Goal: Information Seeking & Learning: Learn about a topic

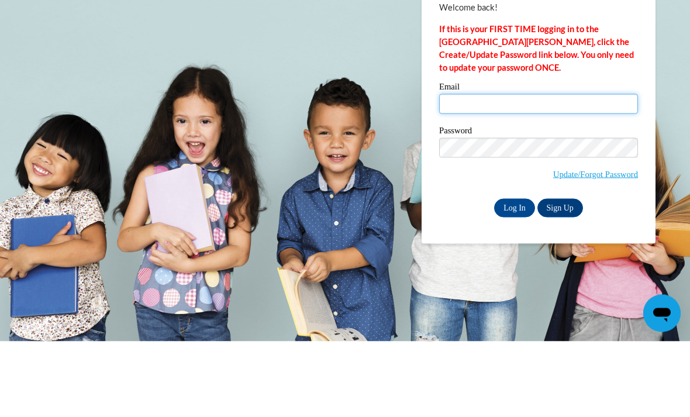
type input "rstewart62976@gmail.com"
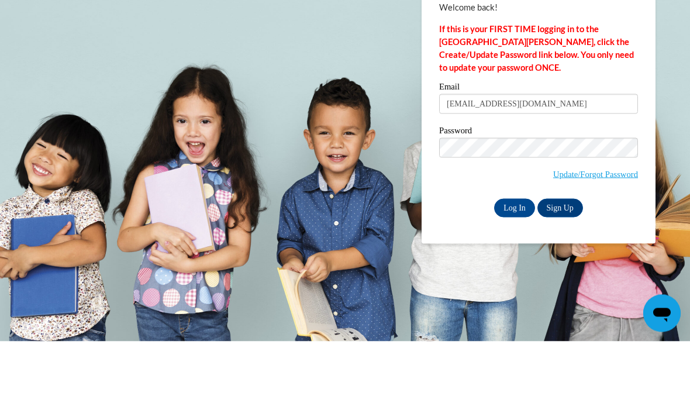
click at [515, 274] on input "Log In" at bounding box center [514, 283] width 41 height 19
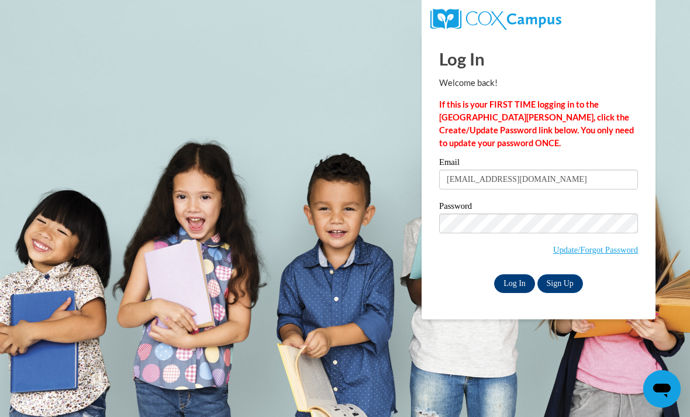
click at [520, 287] on input "Log In" at bounding box center [514, 283] width 41 height 19
click at [519, 280] on input "Log In" at bounding box center [514, 283] width 41 height 19
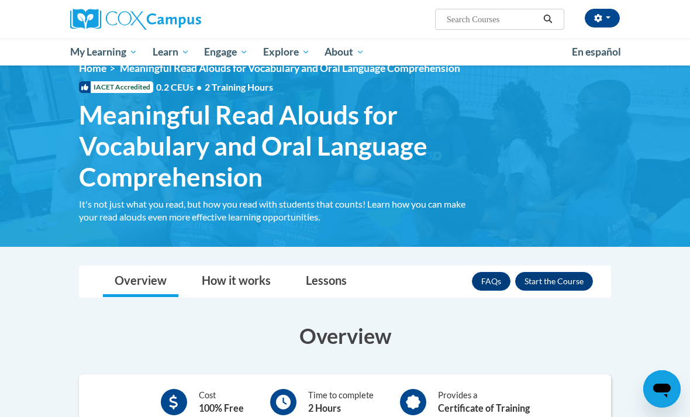
scroll to position [20, 0]
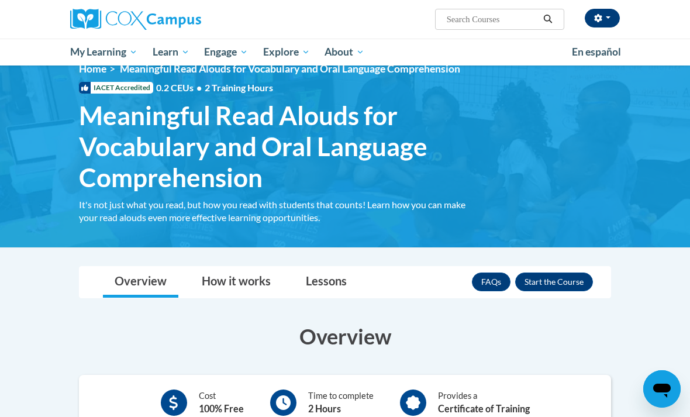
click at [606, 27] on button "button" at bounding box center [602, 18] width 35 height 19
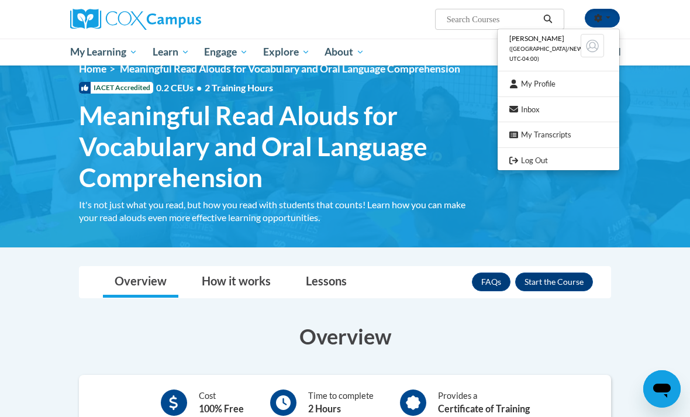
click at [651, 25] on div at bounding box center [345, 208] width 690 height 417
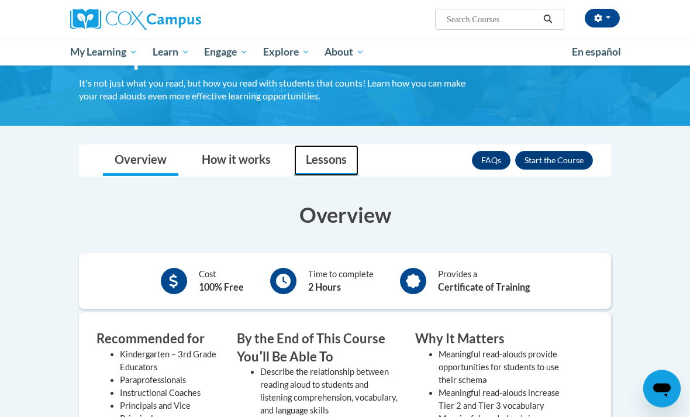
click at [321, 153] on link "Lessons" at bounding box center [326, 161] width 64 height 31
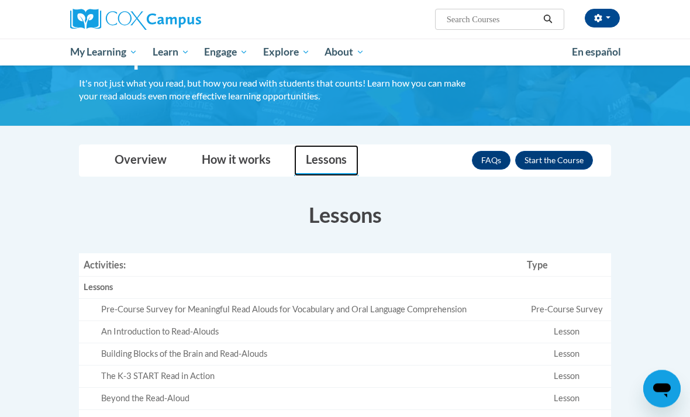
scroll to position [142, 0]
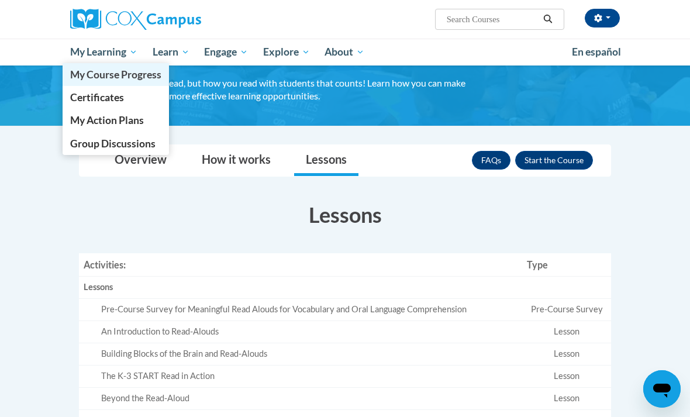
click at [100, 75] on span "My Course Progress" at bounding box center [115, 74] width 91 height 12
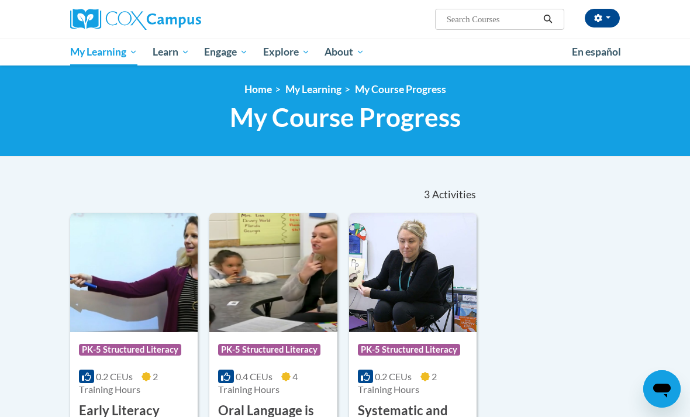
click at [628, 271] on div "Sort Date Enrolled Title (A-Z) «« « 1-3 » »» 3 Activities CEUs Course Category:…" at bounding box center [344, 351] width 567 height 351
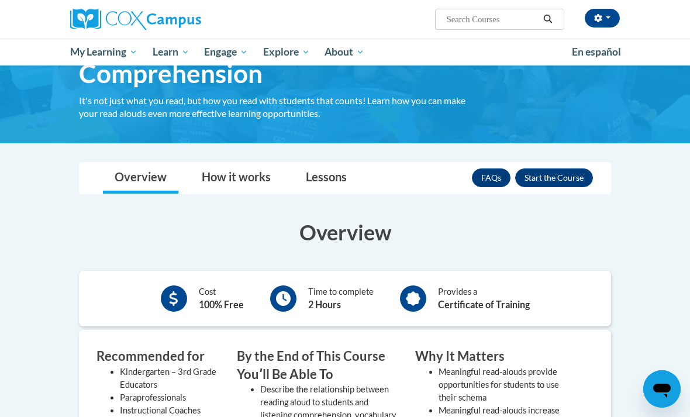
scroll to position [126, 0]
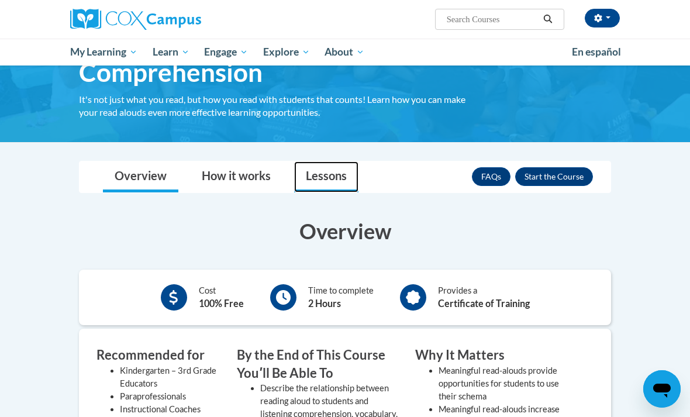
click at [324, 173] on link "Lessons" at bounding box center [326, 176] width 64 height 31
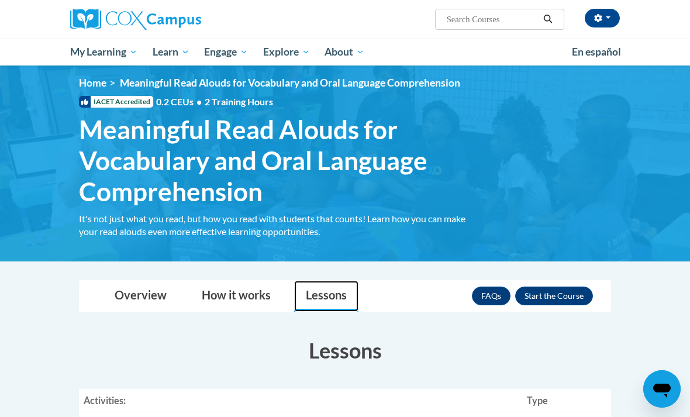
scroll to position [0, 0]
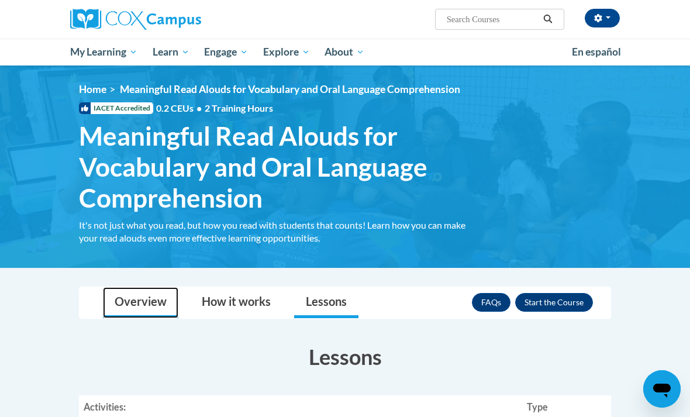
click at [125, 303] on link "Overview" at bounding box center [140, 302] width 75 height 31
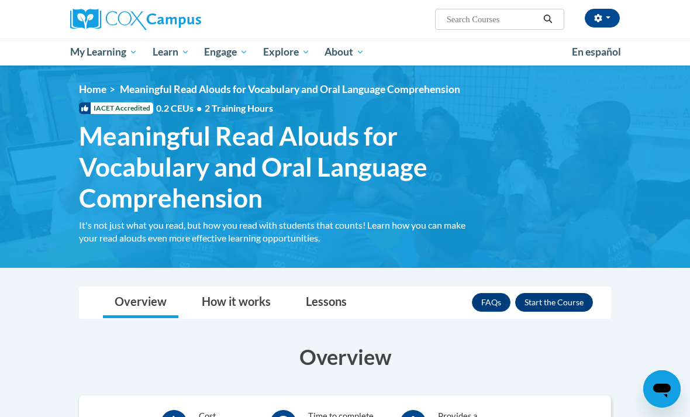
click at [578, 301] on button "Enroll" at bounding box center [554, 302] width 78 height 19
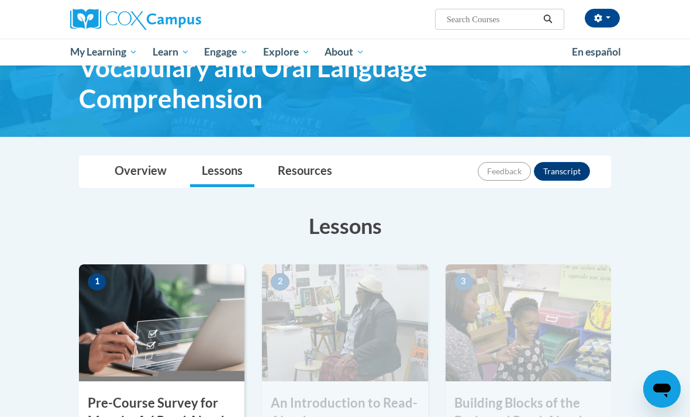
scroll to position [85, 0]
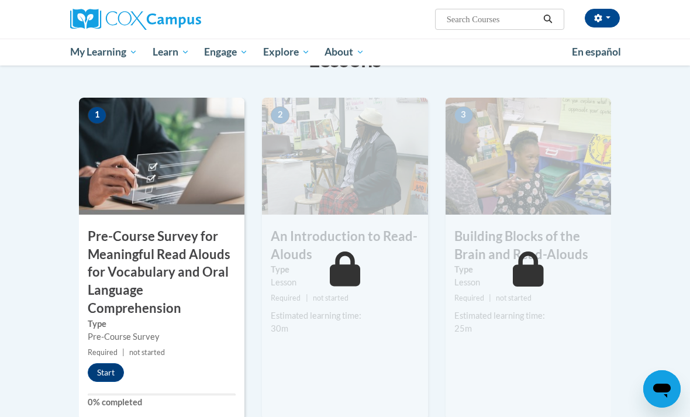
scroll to position [265, 0]
click at [107, 371] on button "Start" at bounding box center [106, 373] width 36 height 19
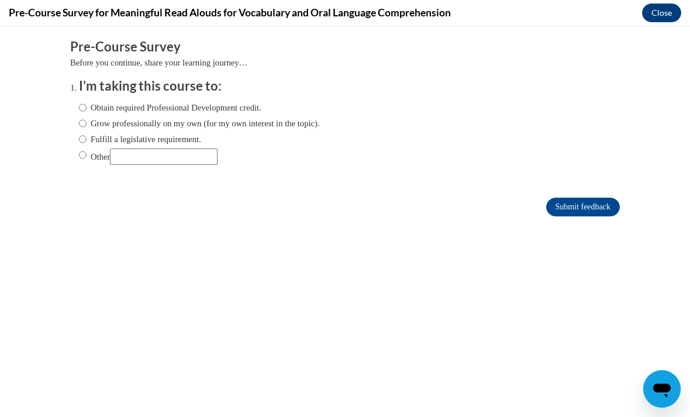
scroll to position [0, 0]
click at [87, 108] on input "Obtain required Professional Development credit." at bounding box center [83, 107] width 8 height 13
radio input "true"
click at [597, 215] on input "Submit feedback" at bounding box center [583, 207] width 74 height 19
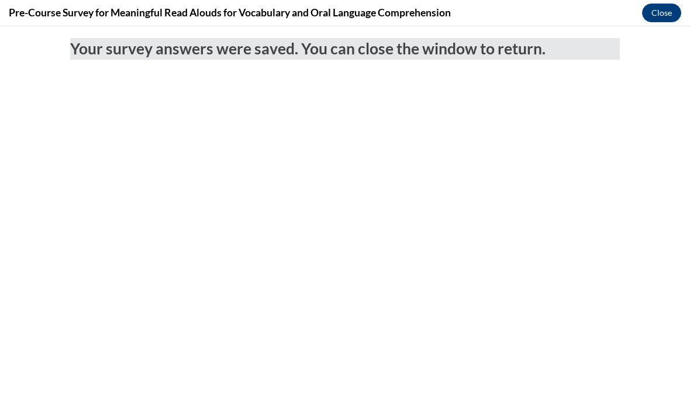
scroll to position [267, 0]
click at [664, 16] on button "Close" at bounding box center [661, 13] width 39 height 19
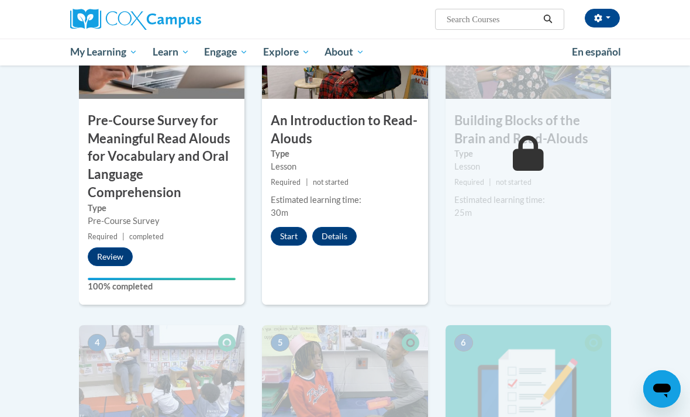
scroll to position [379, 0]
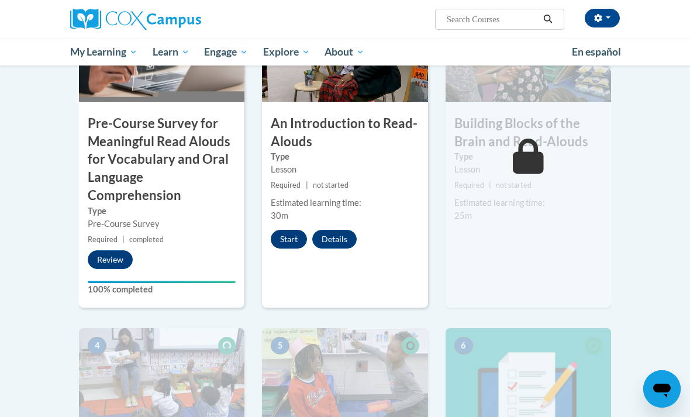
click at [288, 239] on button "Start" at bounding box center [289, 239] width 36 height 19
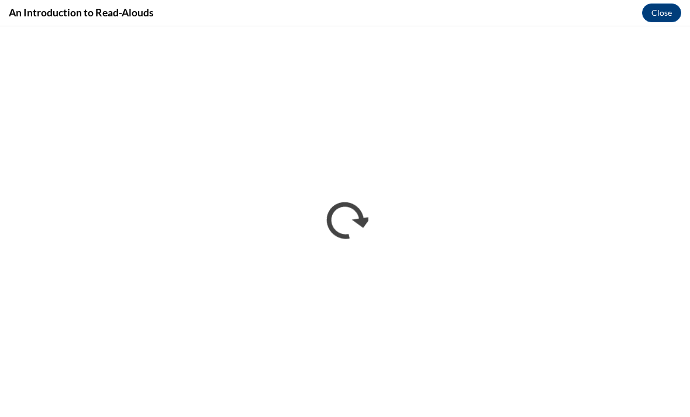
scroll to position [0, 0]
click at [343, 6] on div "An Introduction to Read-Alouds Close" at bounding box center [345, 13] width 690 height 26
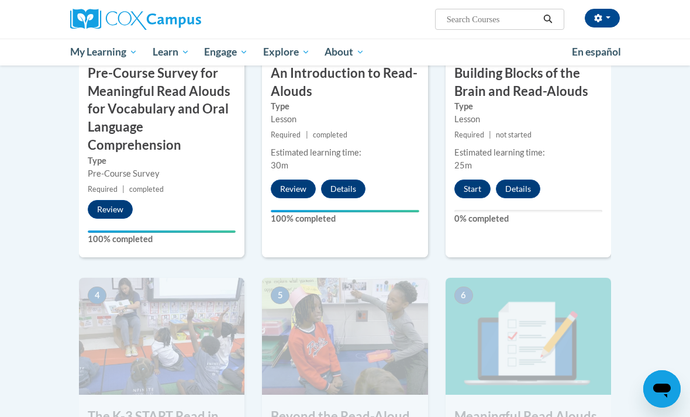
scroll to position [426, 0]
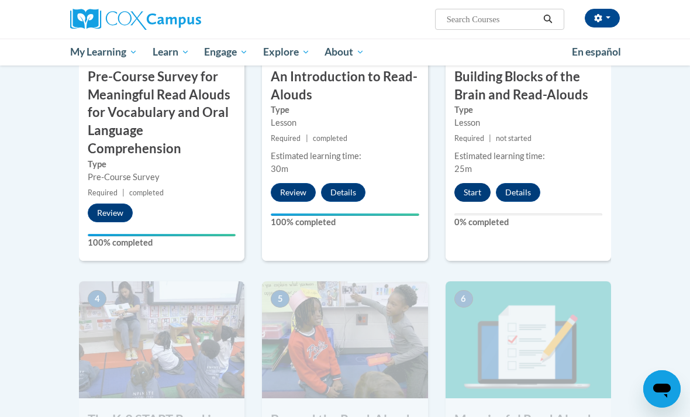
click at [479, 190] on button "Start" at bounding box center [472, 192] width 36 height 19
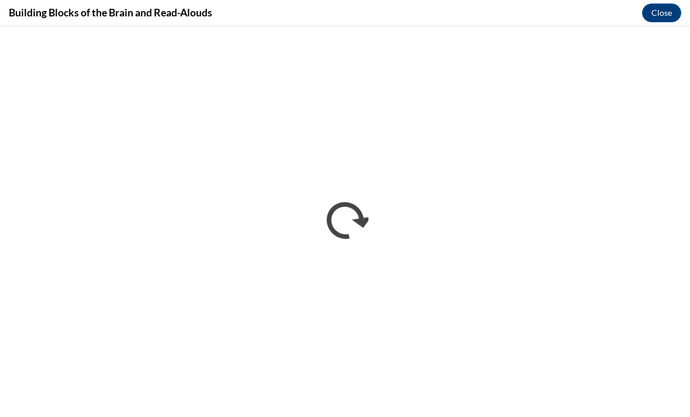
scroll to position [0, 0]
click at [351, 6] on div "Building Blocks of the Brain and Read-Alouds Close" at bounding box center [345, 13] width 690 height 26
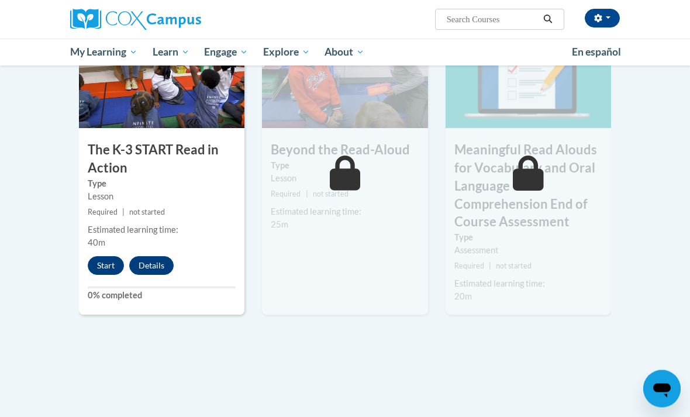
scroll to position [696, 0]
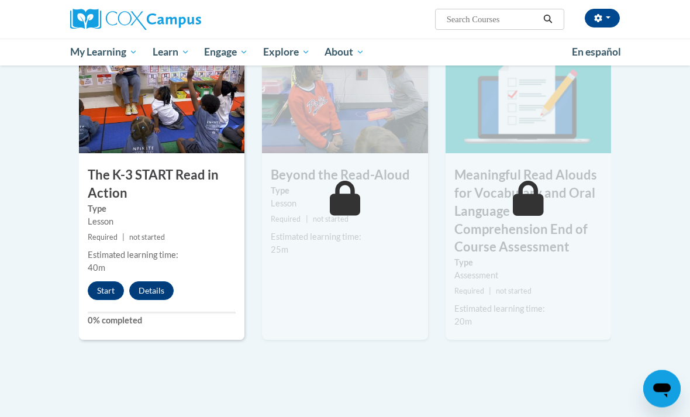
scroll to position [671, 0]
click at [111, 271] on div "4 The K-3 START Read in Action Type Lesson Required | not started Estimated lea…" at bounding box center [161, 187] width 165 height 303
click at [101, 284] on button "Start" at bounding box center [106, 290] width 36 height 19
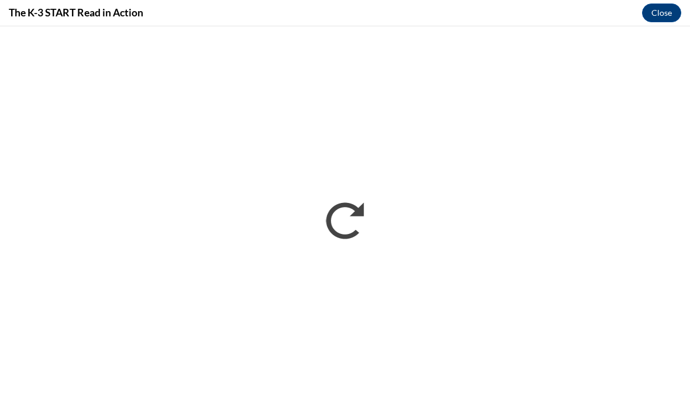
scroll to position [709, 0]
